Goal: Information Seeking & Learning: Learn about a topic

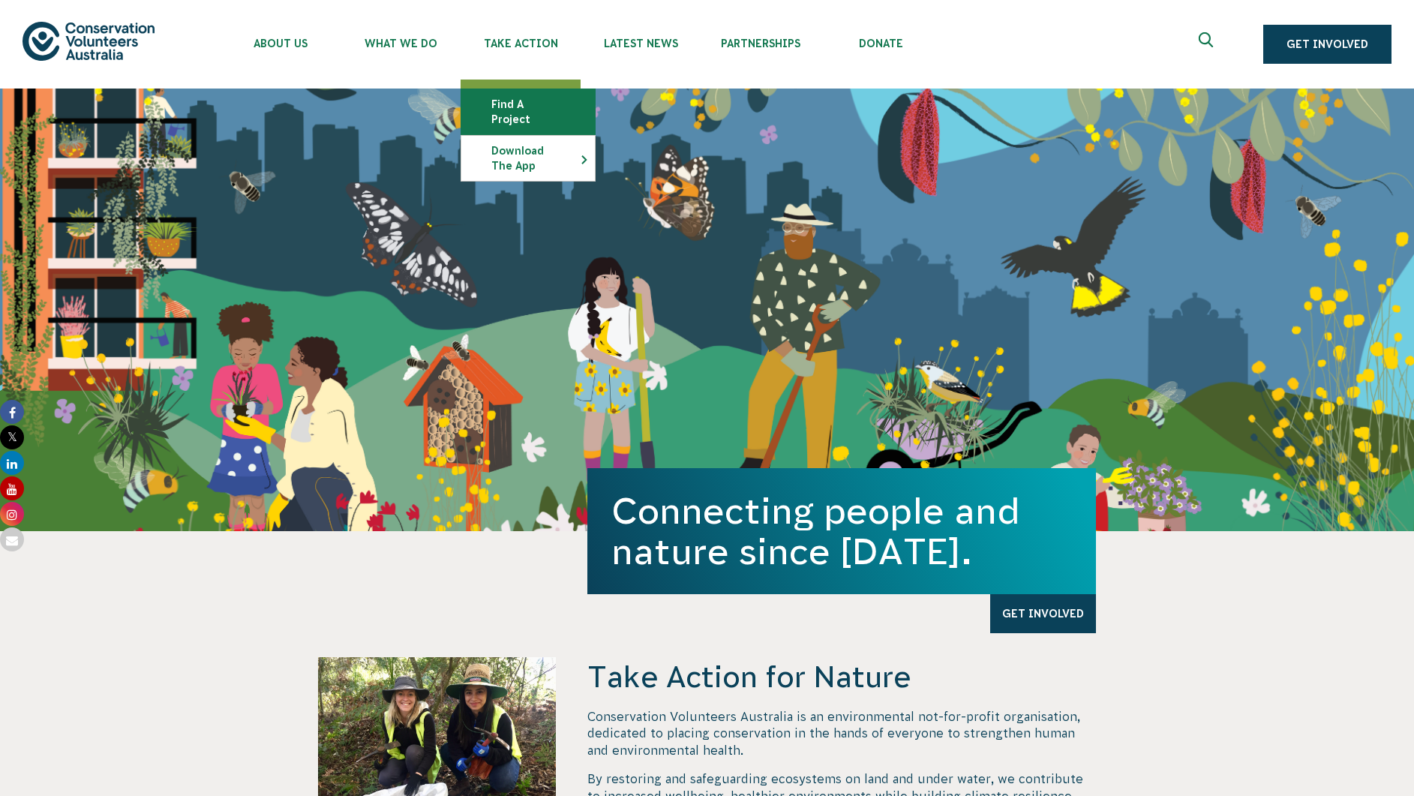
click at [496, 99] on link "Find a project" at bounding box center [528, 111] width 134 height 45
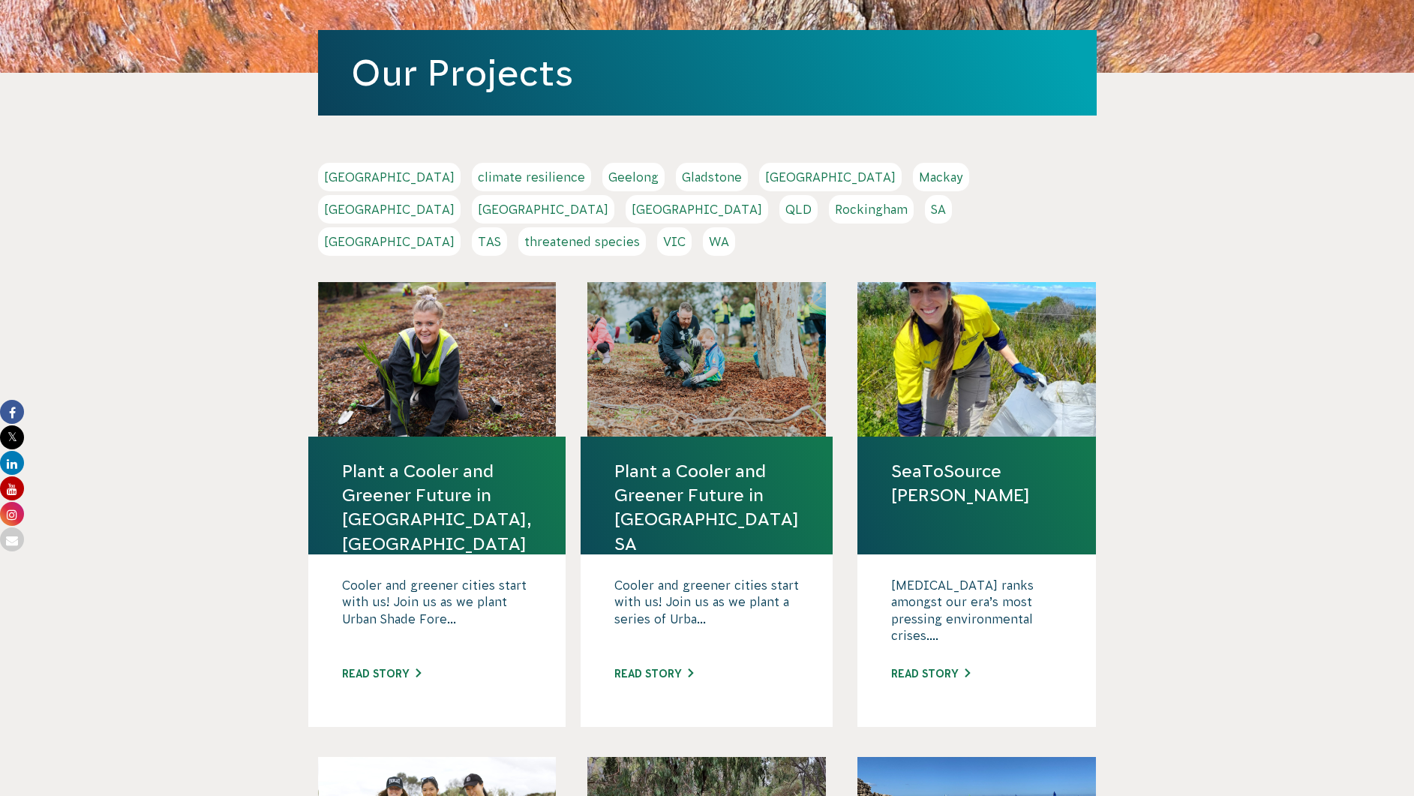
scroll to position [225, 0]
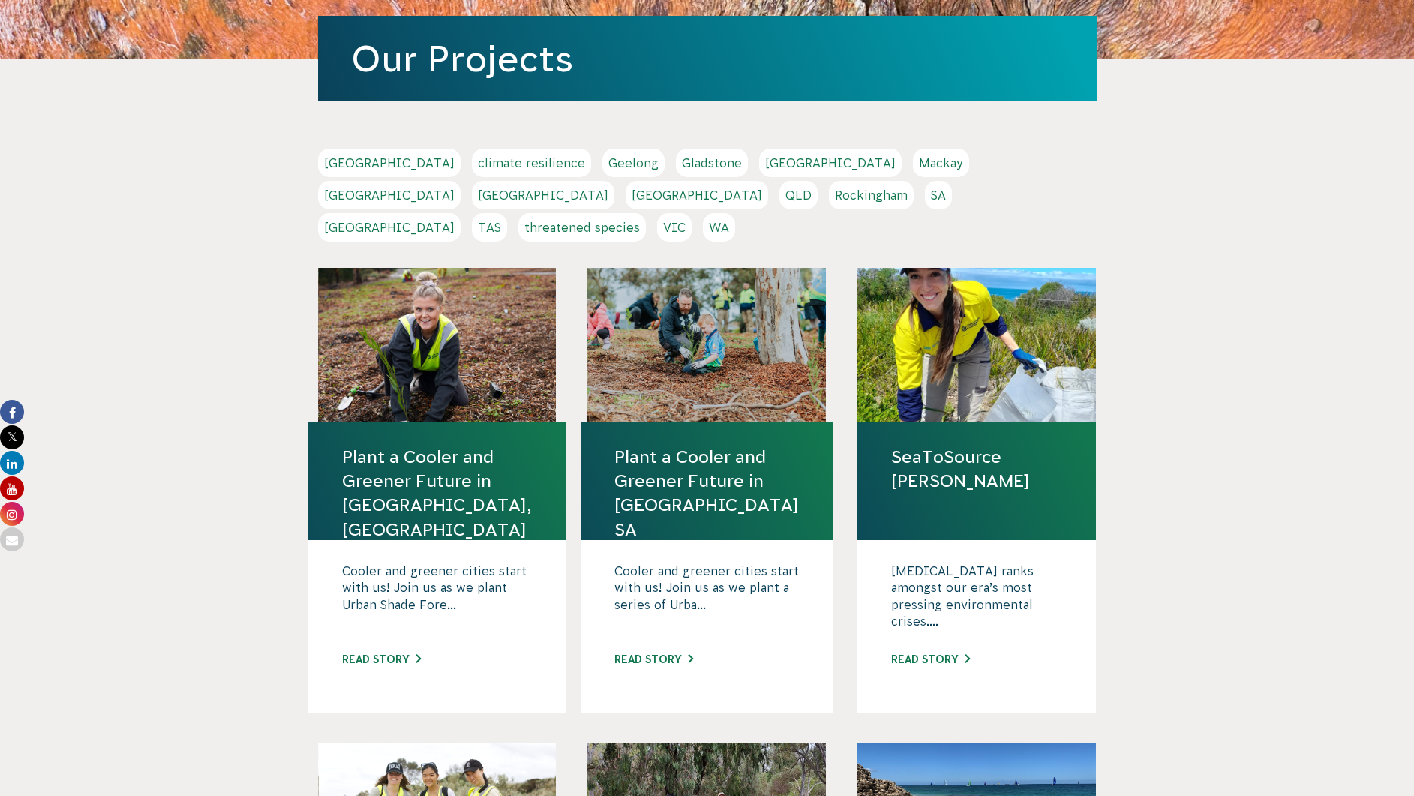
click at [408, 636] on div "Cooler and greener cities start with us! Join us as we plant Urban Shade Fore..…" at bounding box center [436, 626] width 257 height 173
click at [414, 618] on div "Cooler and greener cities start with us! Join us as we plant Urban Shade Fore..…" at bounding box center [436, 626] width 257 height 173
click at [414, 654] on link "Read story" at bounding box center [381, 660] width 79 height 12
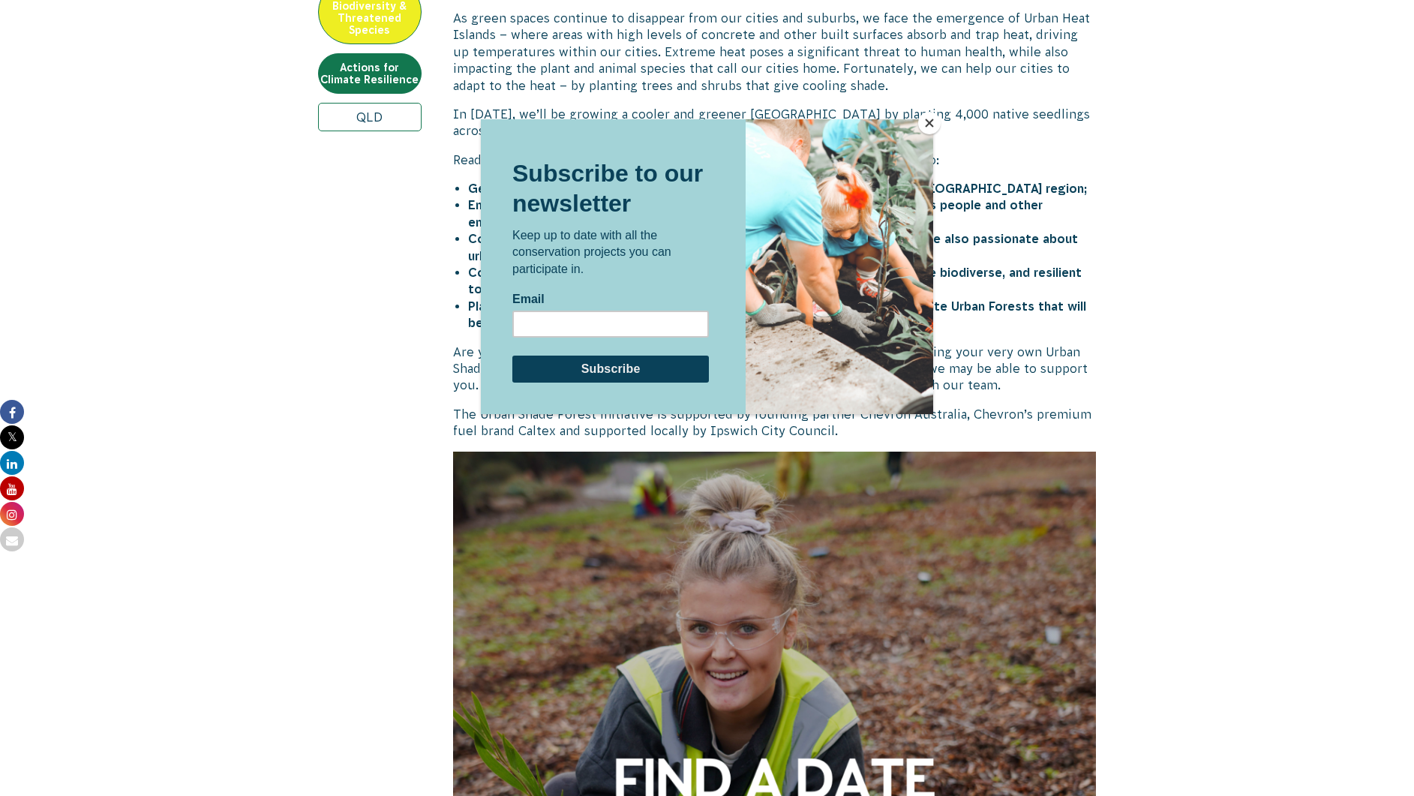
scroll to position [750, 0]
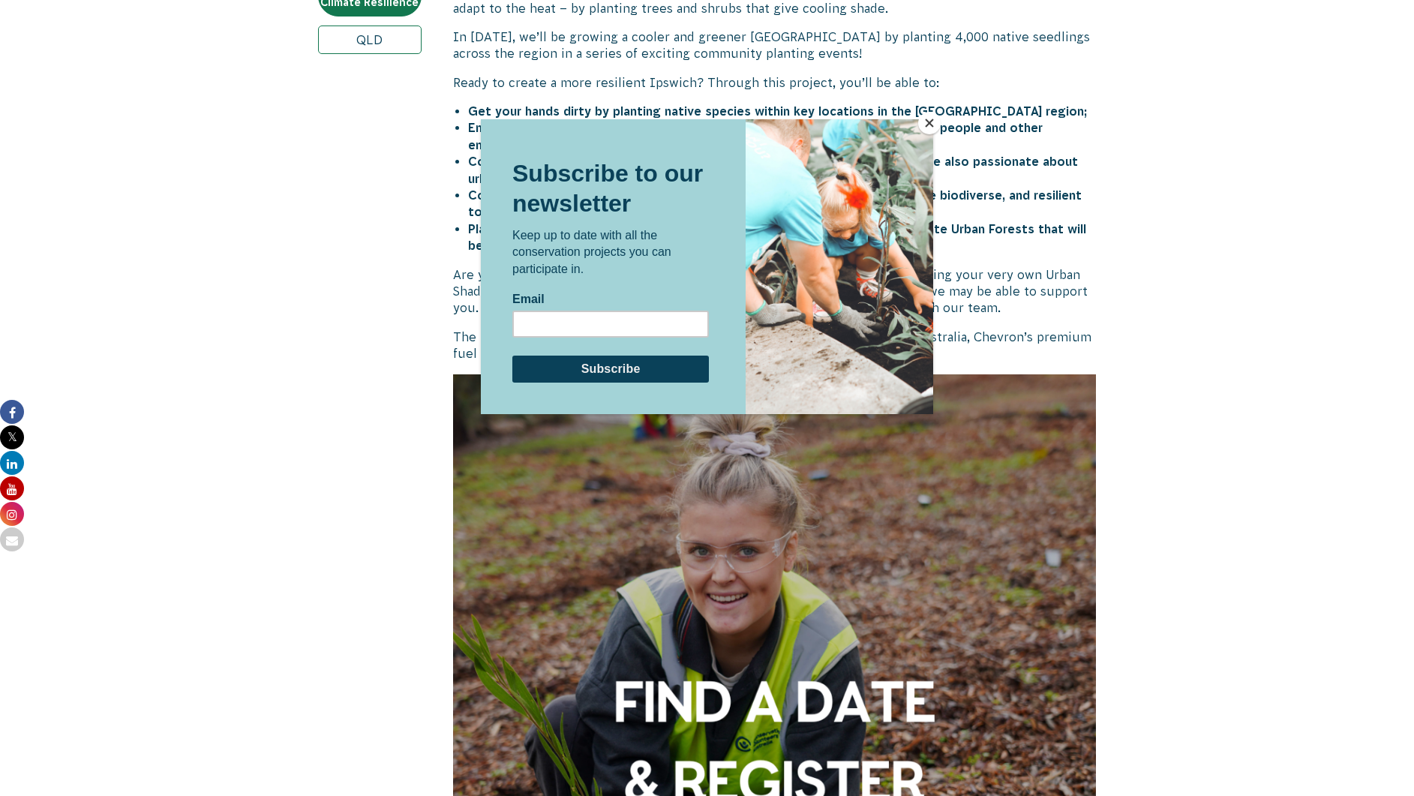
click at [929, 125] on button "Close" at bounding box center [929, 123] width 23 height 23
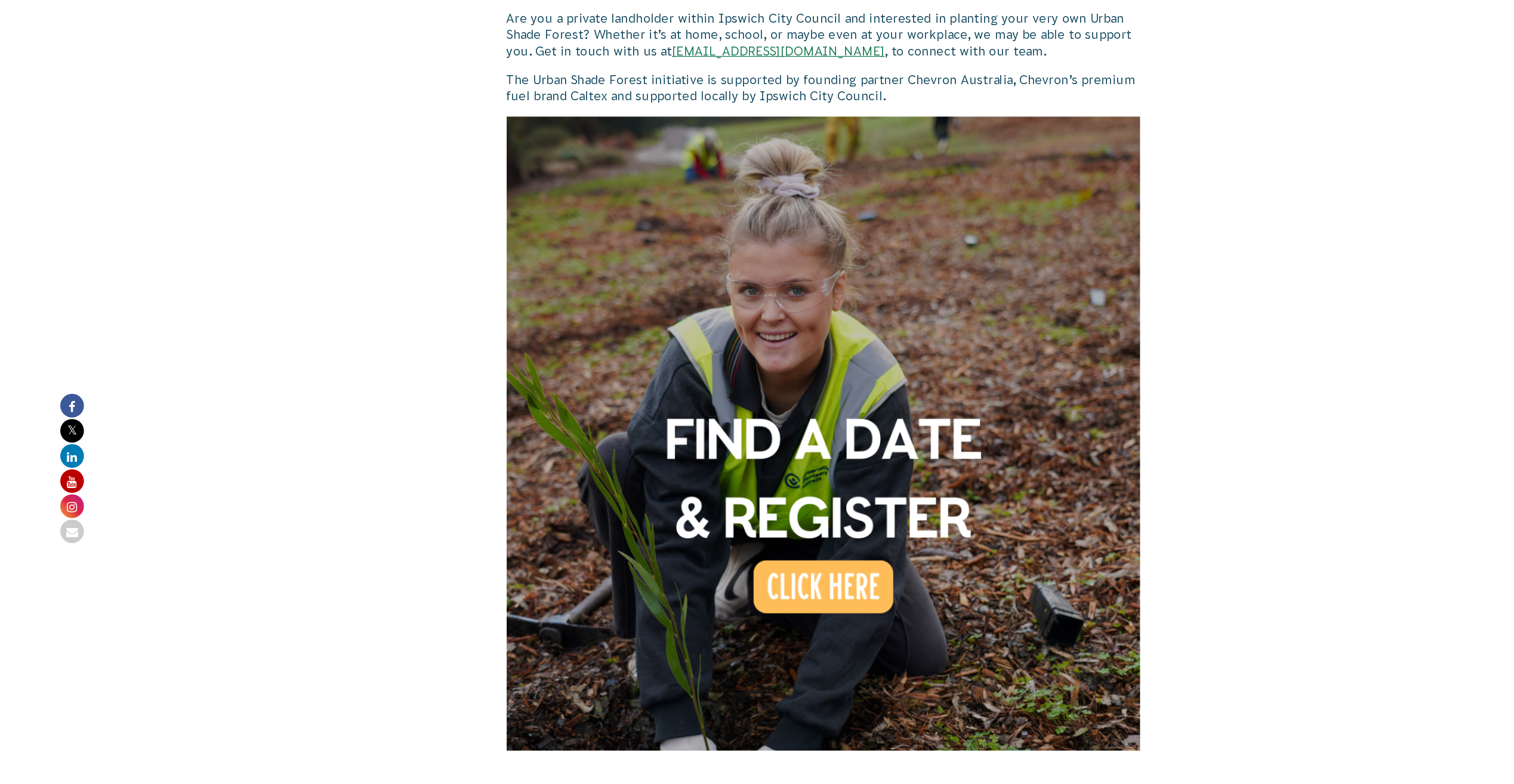
scroll to position [775, 0]
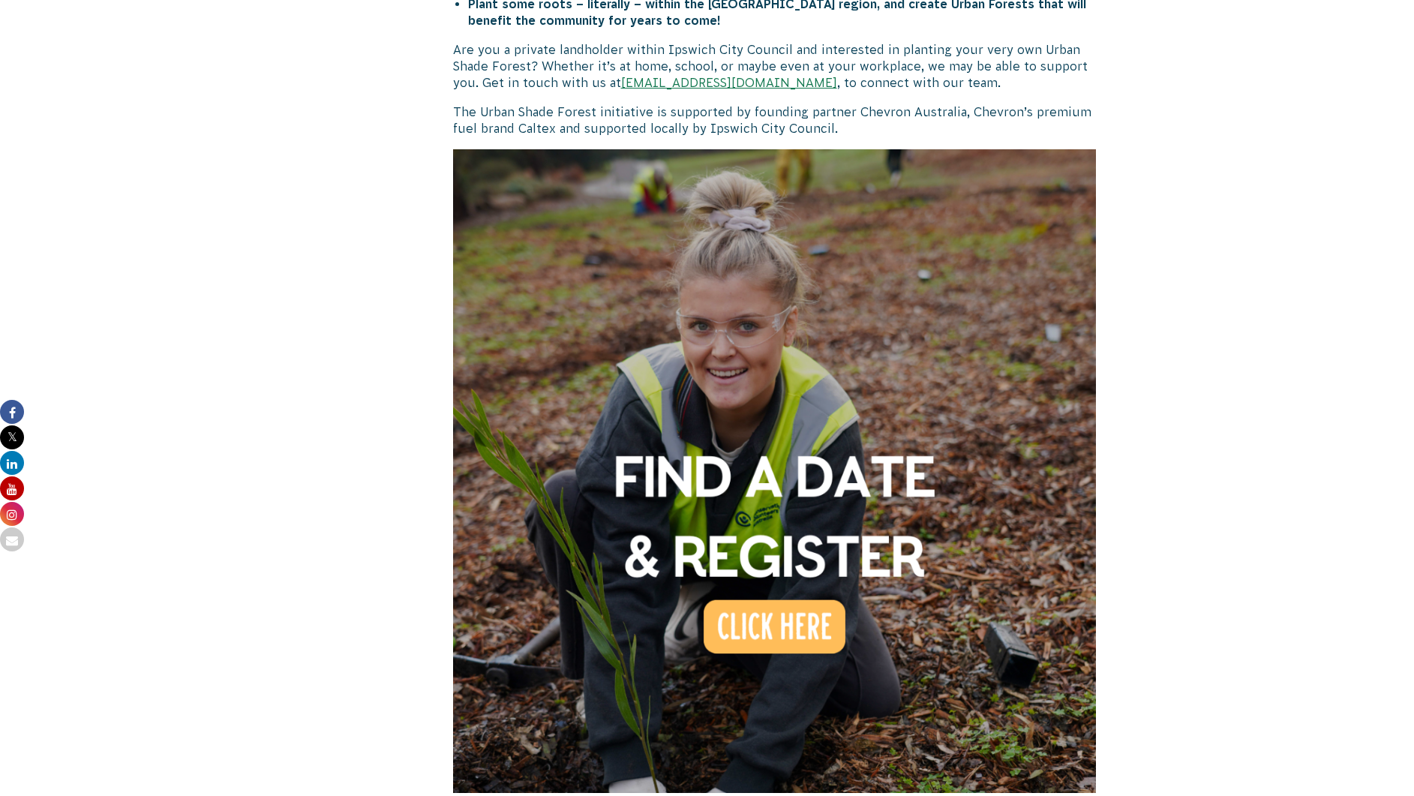
click at [793, 592] on img at bounding box center [775, 471] width 644 height 644
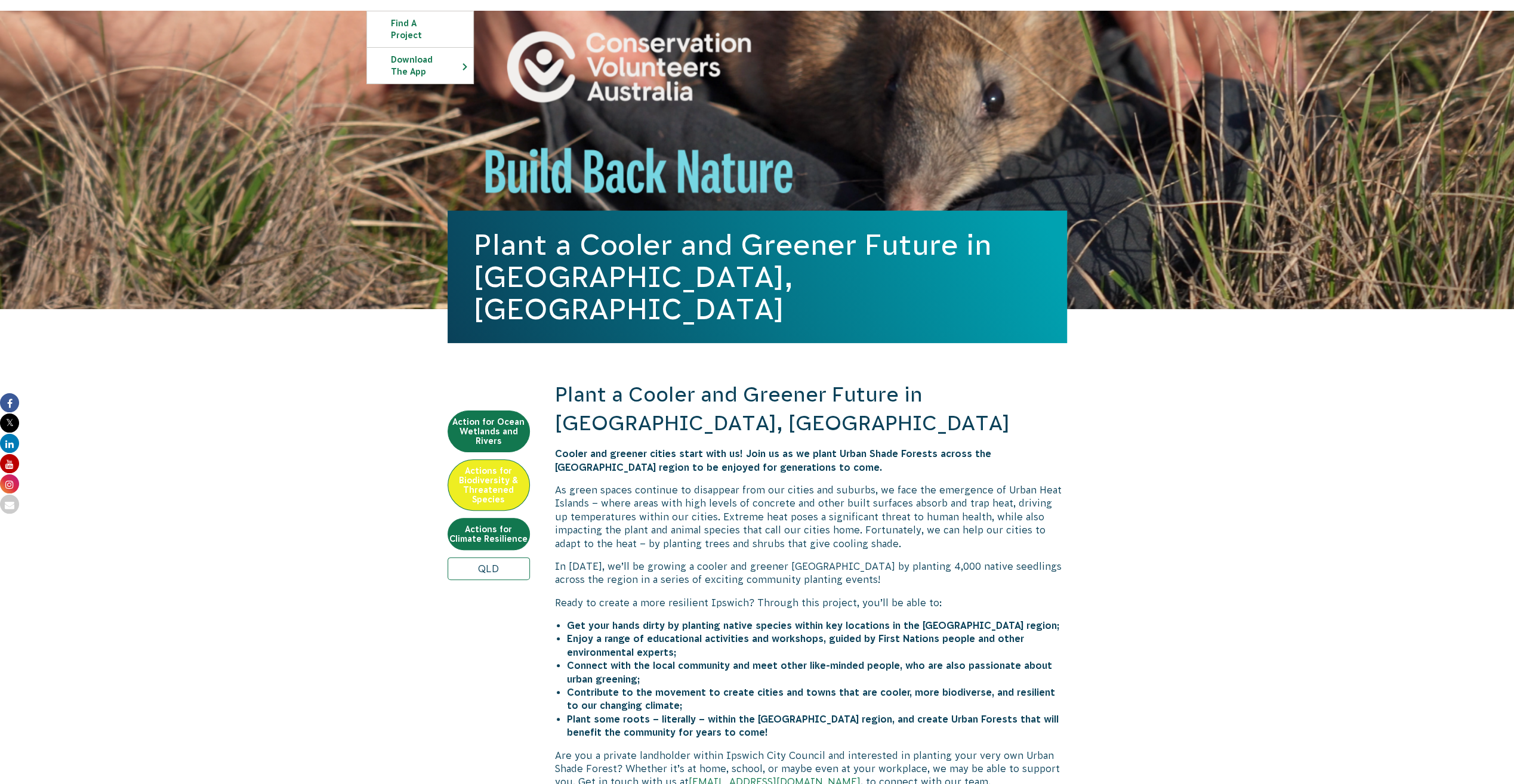
scroll to position [0, 0]
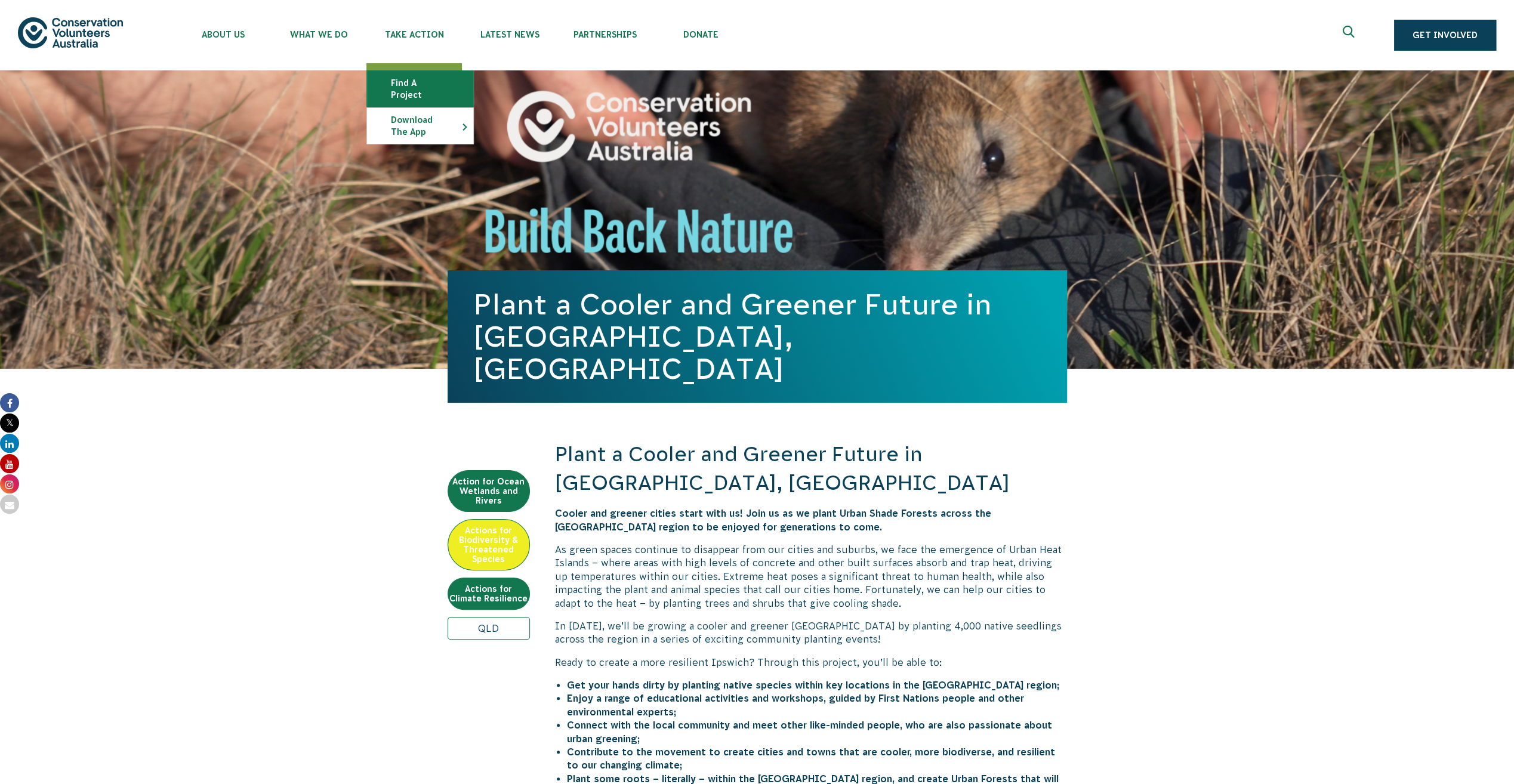
click at [421, 86] on link "Find a project" at bounding box center [420, 88] width 107 height 36
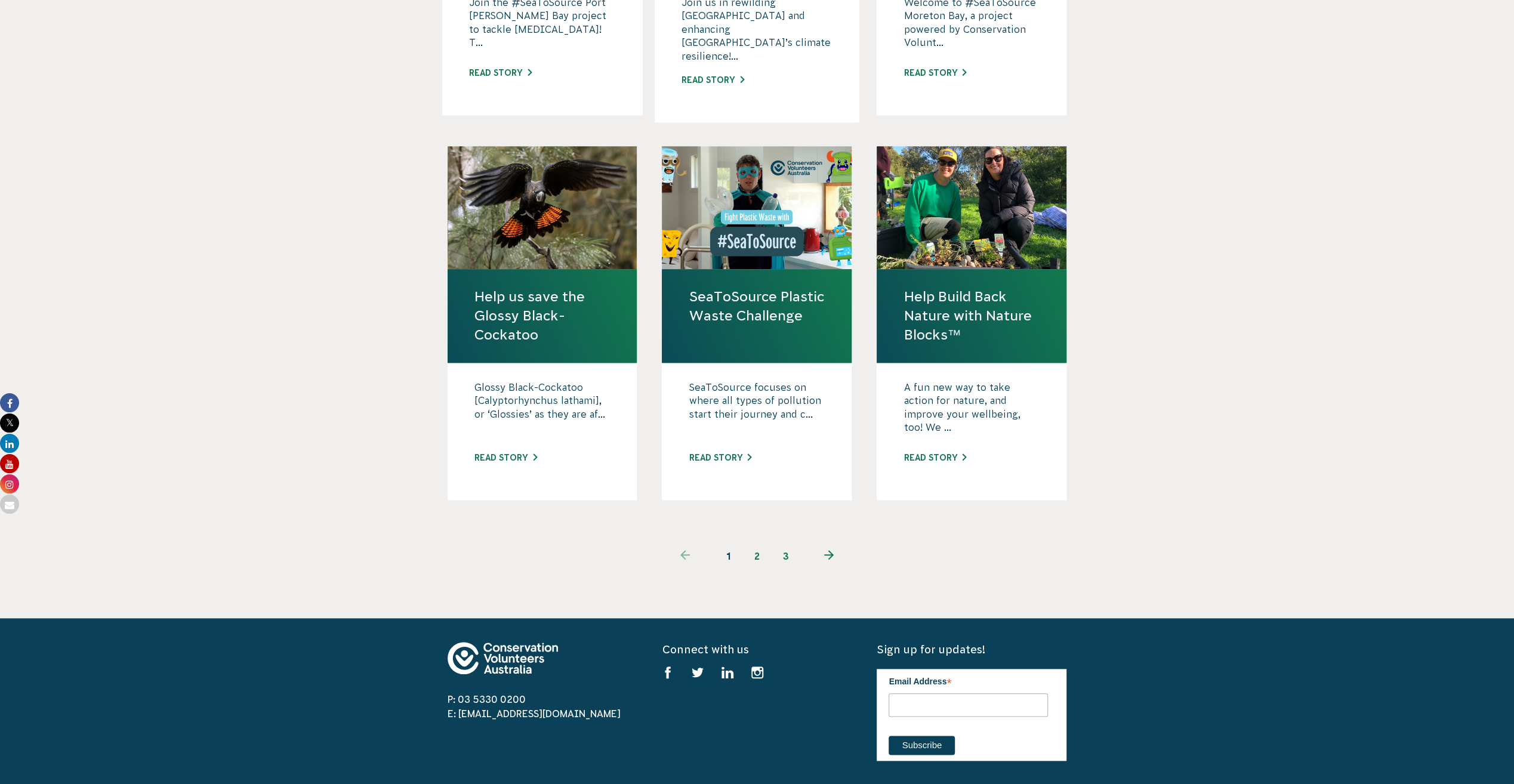
scroll to position [1015, 0]
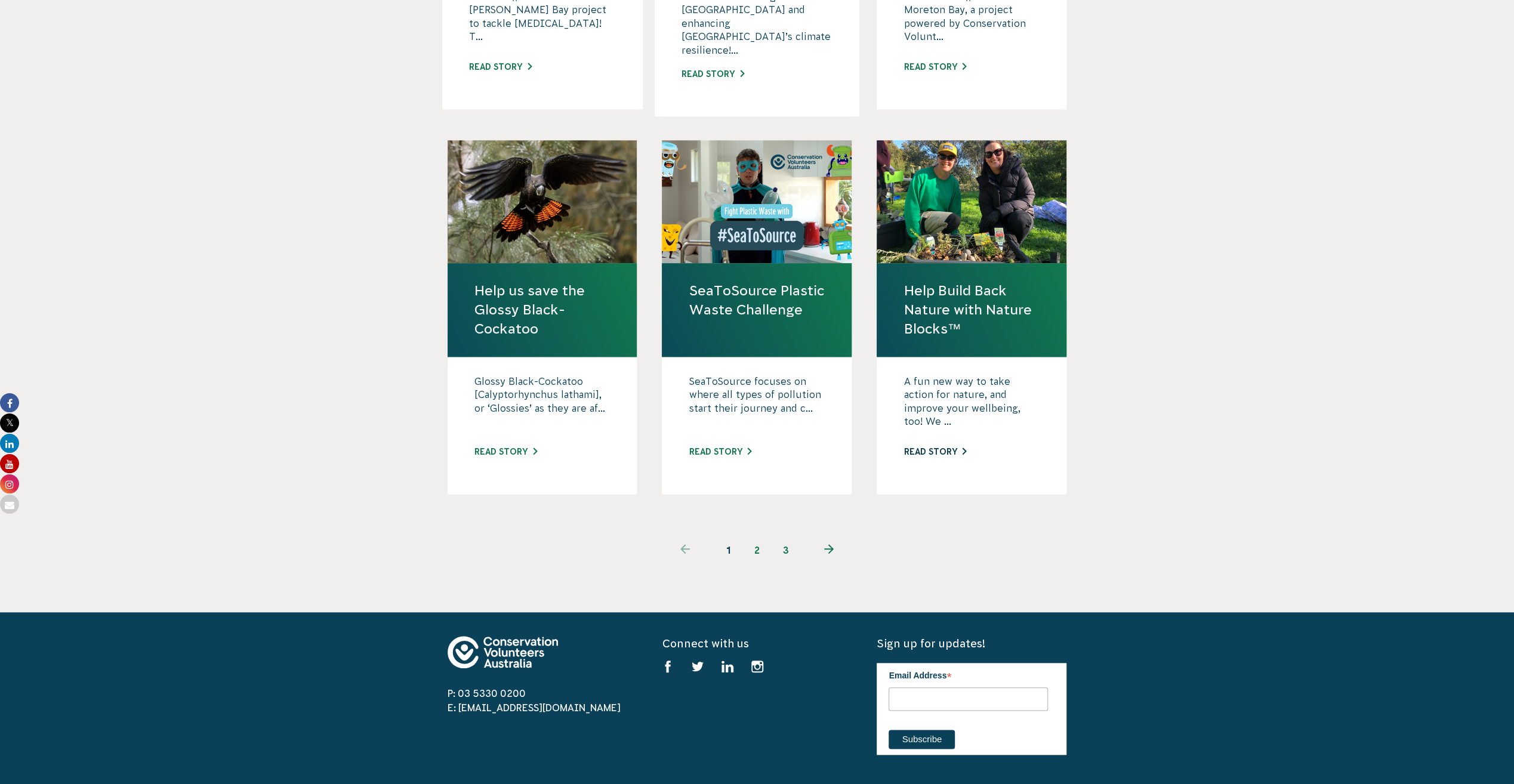
click at [941, 447] on link "Read story" at bounding box center [934, 452] width 63 height 10
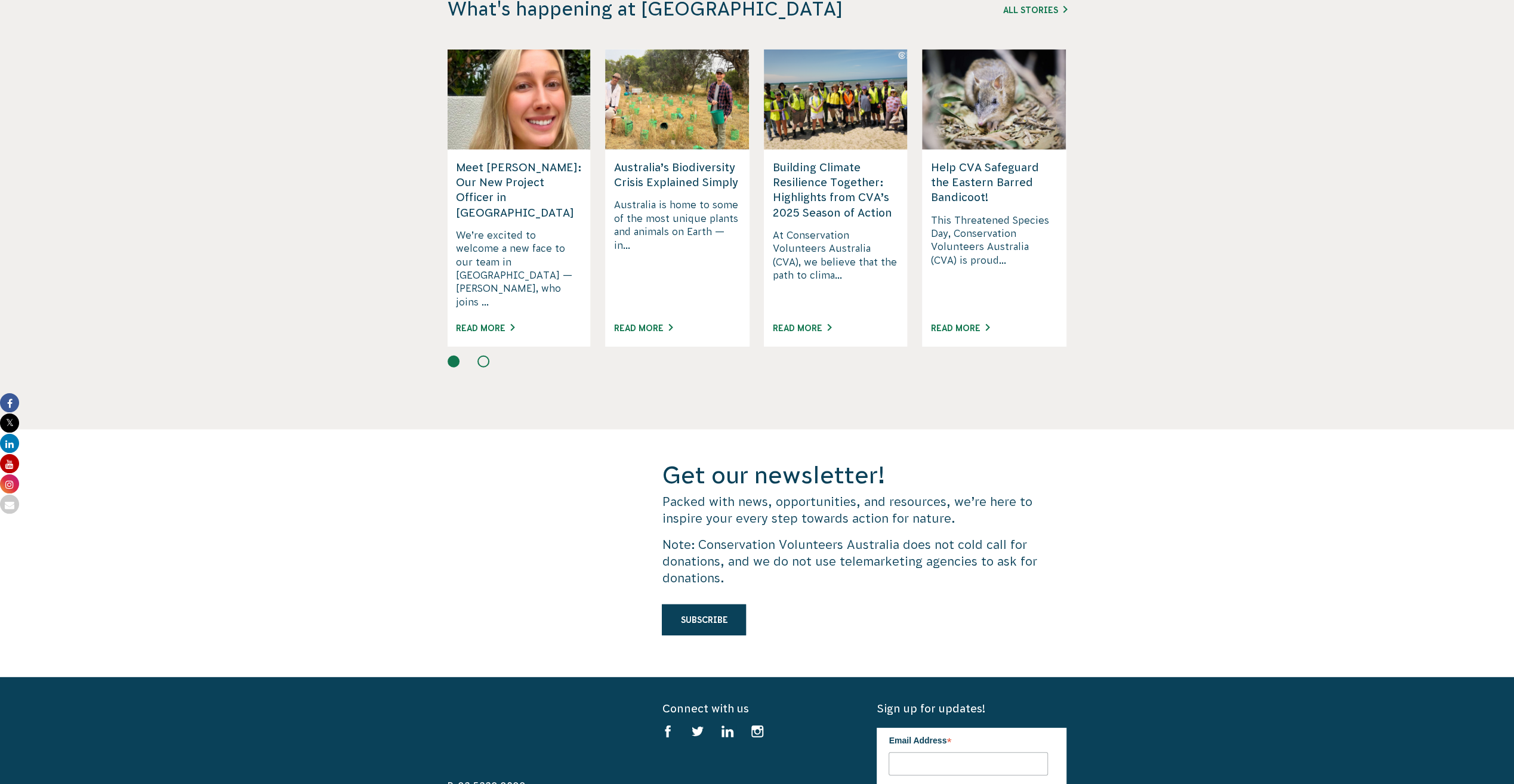
scroll to position [3548, 0]
